Goal: Information Seeking & Learning: Learn about a topic

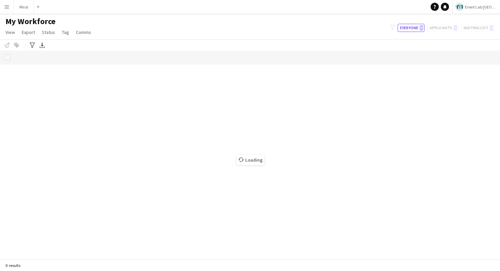
click at [7, 7] on app-icon "Menu" at bounding box center [6, 6] width 5 height 5
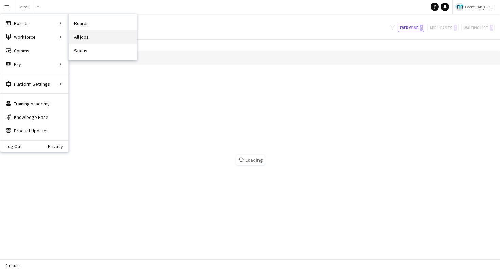
click at [78, 35] on link "All jobs" at bounding box center [103, 37] width 68 height 14
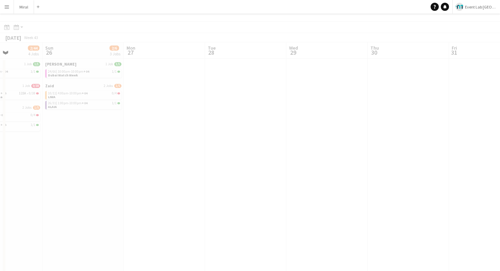
scroll to position [0, 218]
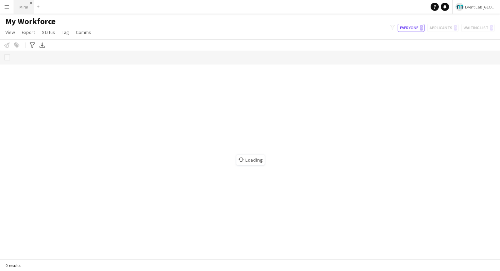
click at [31, 3] on app-icon "Close" at bounding box center [31, 3] width 3 height 3
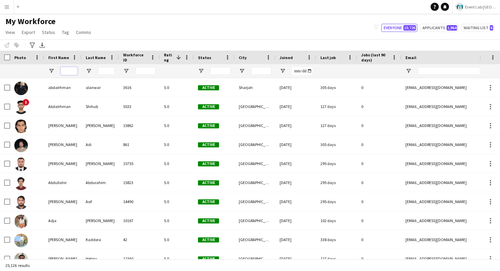
click at [72, 69] on input "First Name Filter Input" at bounding box center [69, 71] width 17 height 8
paste input "**********"
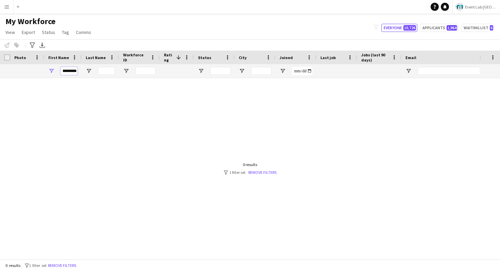
click at [76, 74] on input "**********" at bounding box center [69, 71] width 17 height 8
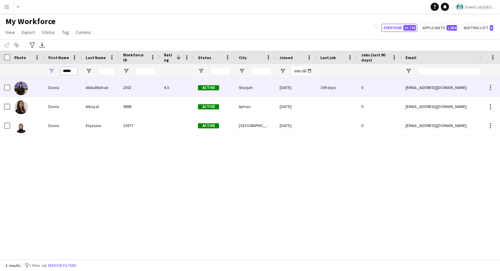
type input "*****"
click at [115, 93] on div "AbdulWahab" at bounding box center [100, 87] width 37 height 19
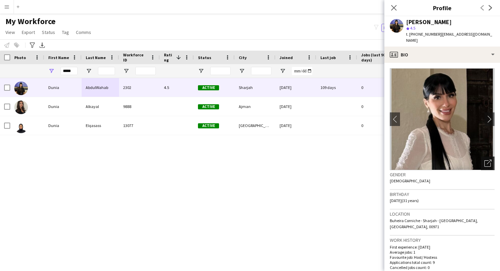
click at [483, 159] on div "Open photos pop-in" at bounding box center [488, 164] width 14 height 14
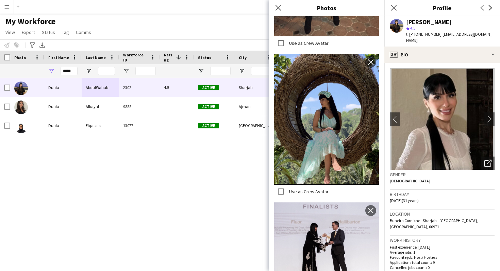
scroll to position [2984, 0]
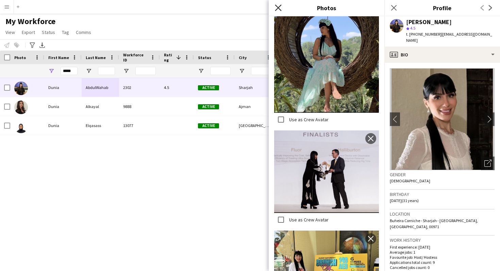
click at [276, 7] on icon "Close pop-in" at bounding box center [278, 7] width 6 height 6
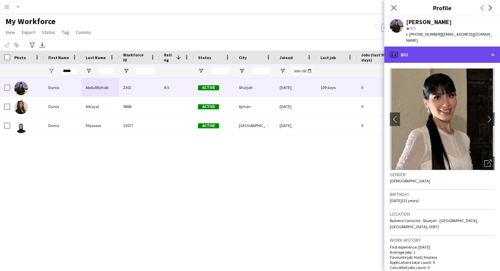
click at [441, 47] on div "profile Bio" at bounding box center [442, 55] width 116 height 16
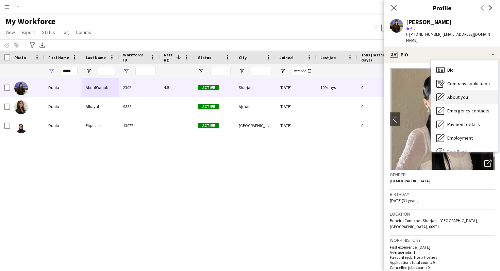
click at [454, 94] on div "About you About you" at bounding box center [464, 97] width 67 height 14
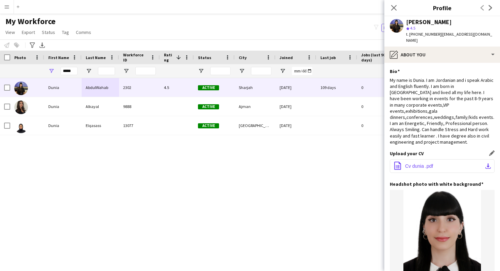
click at [423, 164] on span "Cv dunia .pdf" at bounding box center [419, 166] width 28 height 5
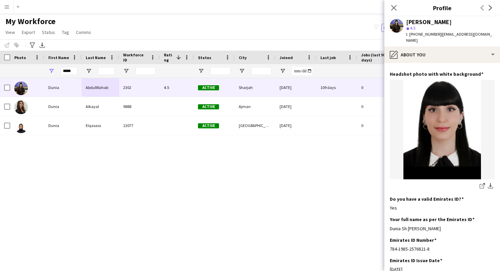
scroll to position [0, 0]
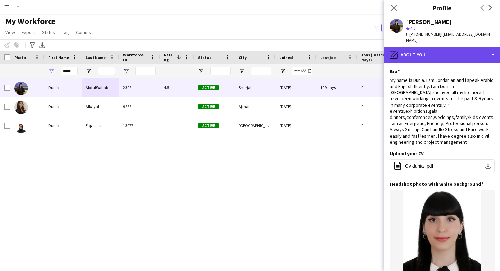
click at [463, 54] on div "pencil4 About you" at bounding box center [442, 55] width 116 height 16
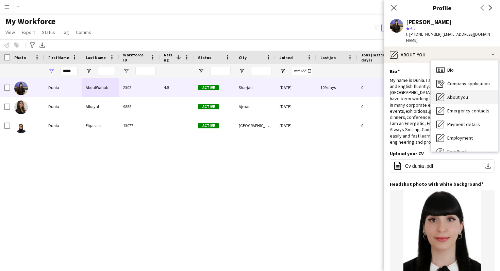
click at [459, 94] on span "About you" at bounding box center [457, 97] width 21 height 6
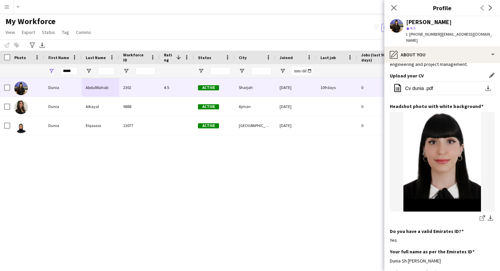
scroll to position [80, 0]
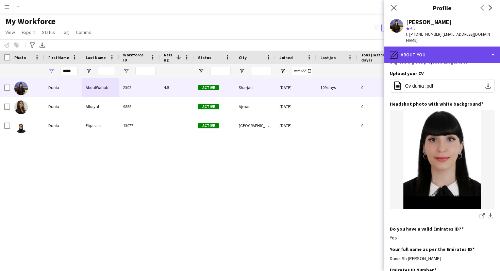
click at [452, 53] on div "pencil4 About you" at bounding box center [442, 55] width 116 height 16
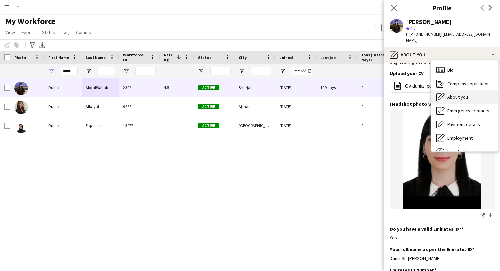
click at [459, 94] on span "About you" at bounding box center [457, 97] width 21 height 6
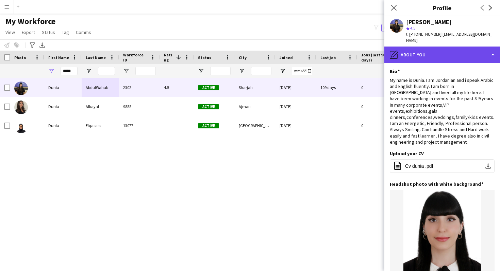
click at [442, 48] on div "pencil4 About you" at bounding box center [442, 55] width 116 height 16
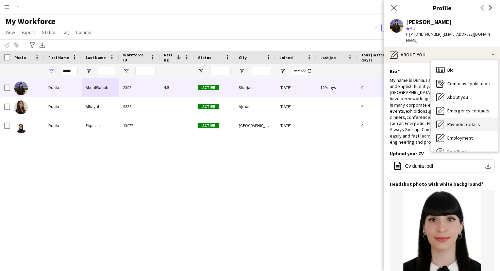
click at [461, 121] on span "Payment details" at bounding box center [463, 124] width 33 height 6
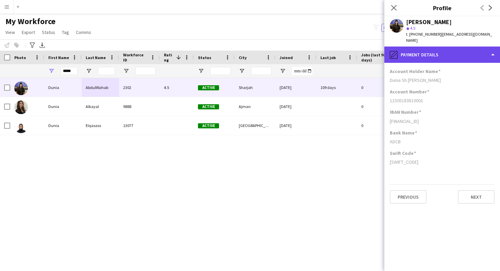
click at [459, 52] on div "pencil4 Payment details" at bounding box center [442, 55] width 116 height 16
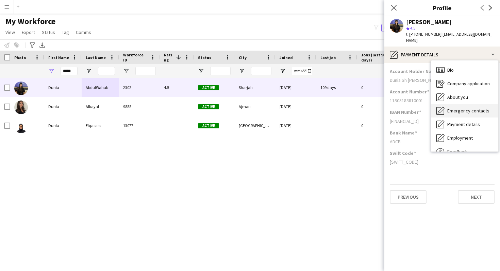
click at [461, 108] on span "Emergency contacts" at bounding box center [468, 111] width 42 height 6
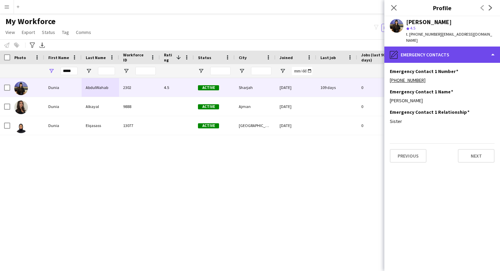
click at [462, 51] on div "pencil4 Emergency contacts" at bounding box center [442, 55] width 116 height 16
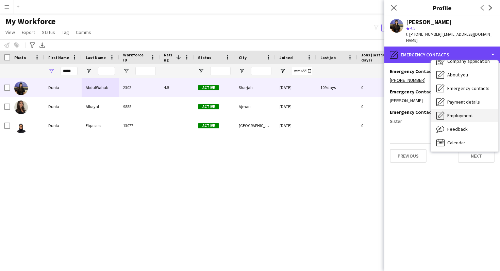
scroll to position [23, 0]
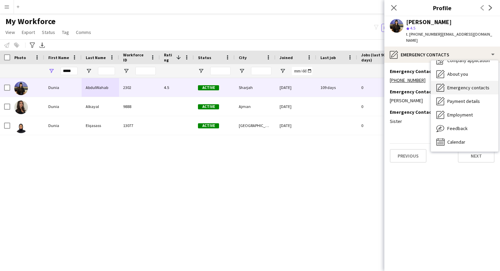
click at [464, 85] on span "Emergency contacts" at bounding box center [468, 88] width 42 height 6
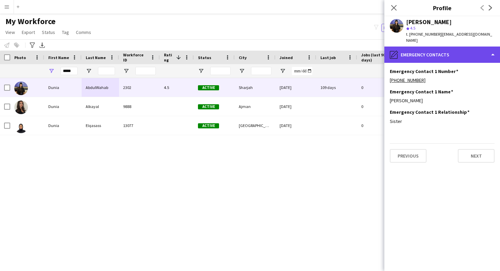
click at [462, 53] on div "pencil4 Emergency contacts" at bounding box center [442, 55] width 116 height 16
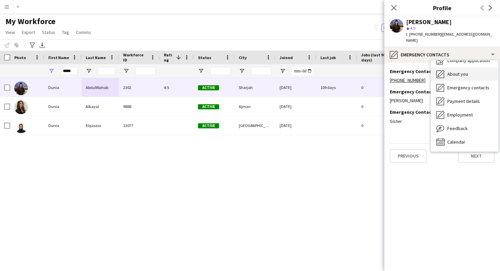
click at [466, 71] on span "About you" at bounding box center [457, 74] width 21 height 6
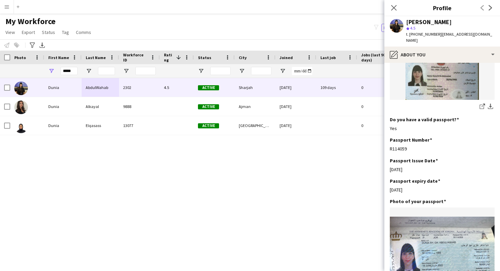
scroll to position [418, 0]
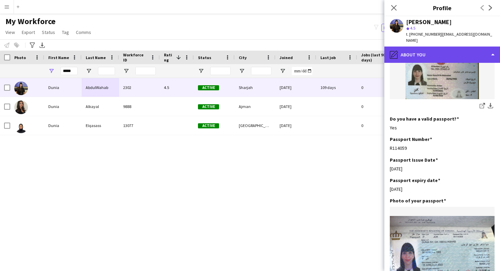
click at [455, 47] on div "pencil4 About you" at bounding box center [442, 55] width 116 height 16
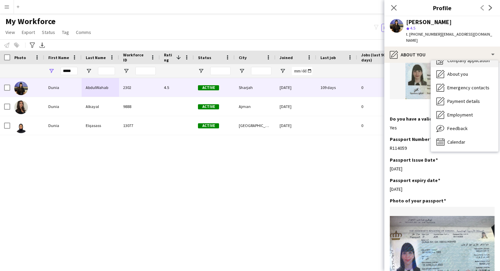
click at [463, 57] on span "Company application" at bounding box center [468, 60] width 43 height 6
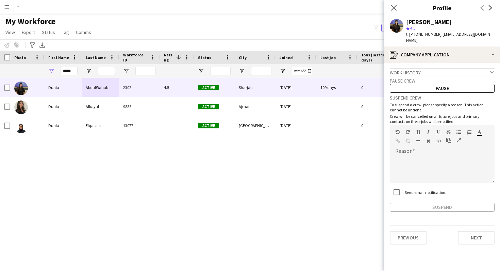
click at [463, 68] on div "Work history chevron-down" at bounding box center [442, 71] width 105 height 7
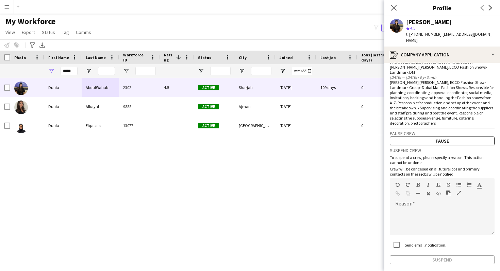
scroll to position [0, 0]
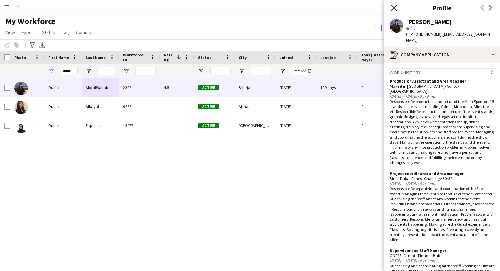
click at [392, 8] on icon "Close pop-in" at bounding box center [394, 7] width 6 height 6
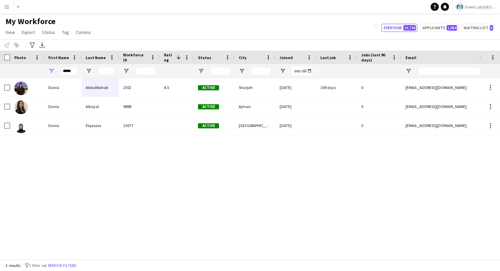
click at [341, 32] on div "My Workforce View Views Default view New view Update view Delete view Edit name…" at bounding box center [250, 27] width 500 height 23
